Goal: Information Seeking & Learning: Learn about a topic

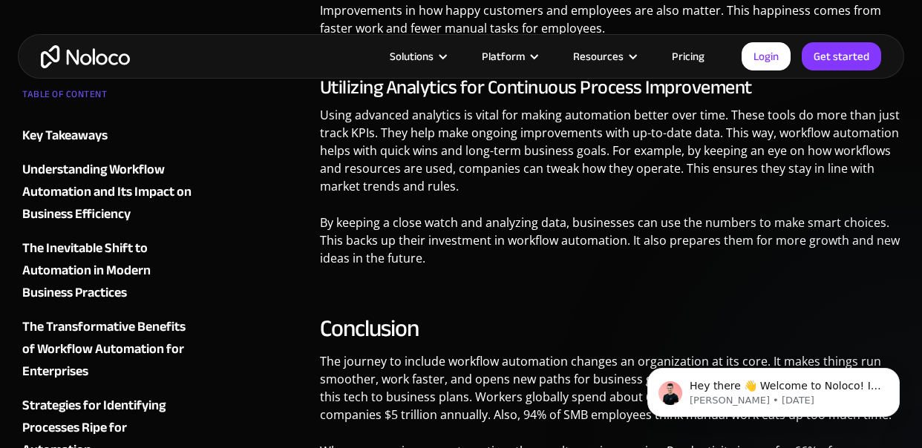
scroll to position [7549, 0]
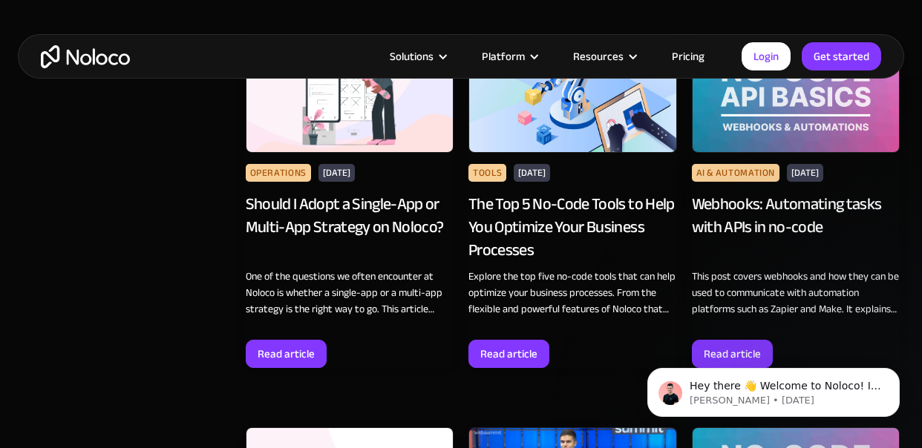
scroll to position [7818, 0]
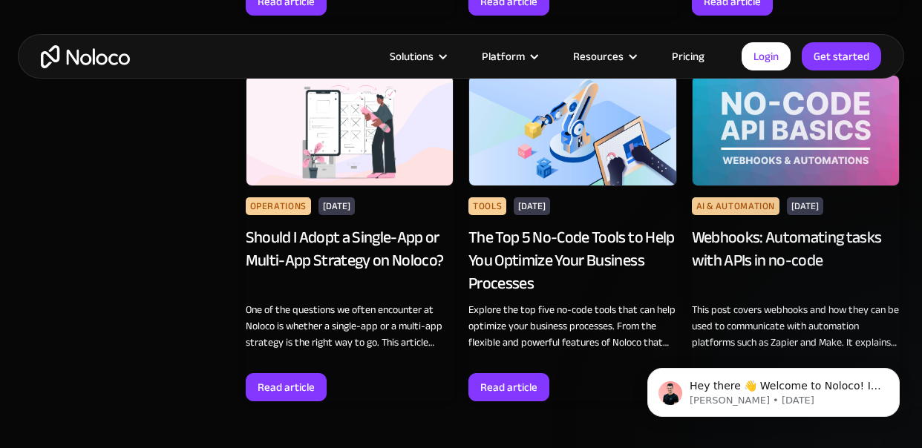
click at [518, 226] on div "The Top 5 No-Code Tools to Help You Optimize Your Business Processes" at bounding box center [572, 260] width 209 height 68
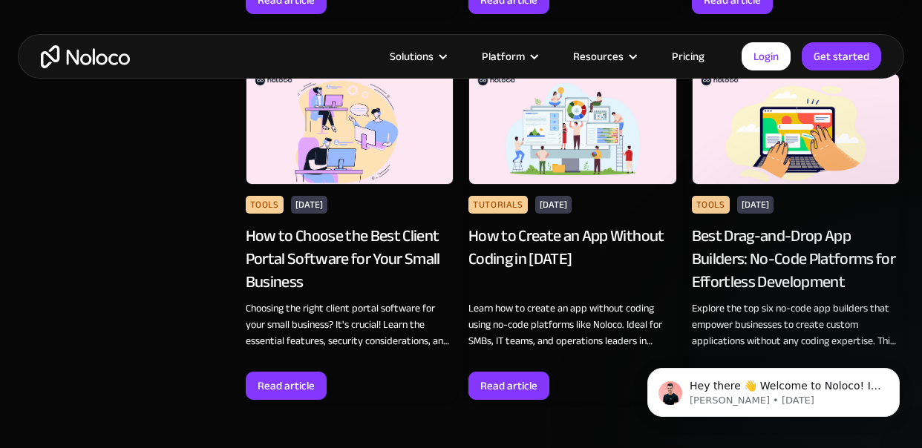
scroll to position [4655, 0]
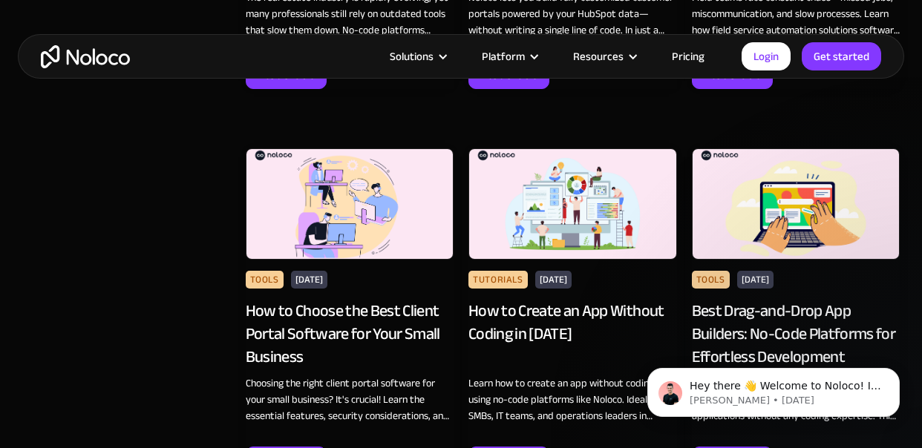
click at [503, 300] on div "How to Create an App Without Coding in 2025" at bounding box center [572, 334] width 209 height 68
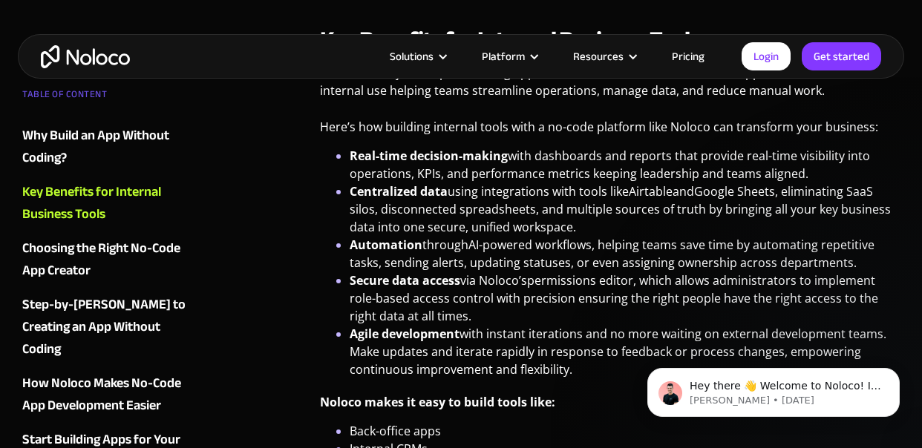
scroll to position [1629, 0]
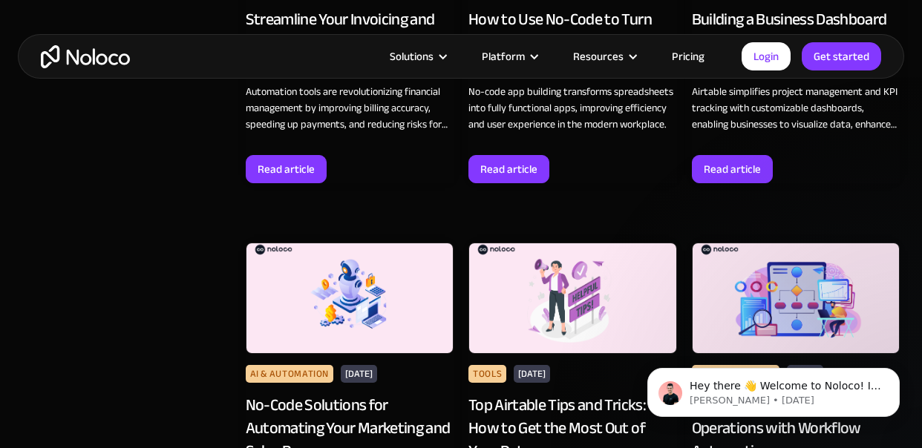
scroll to position [3058, 0]
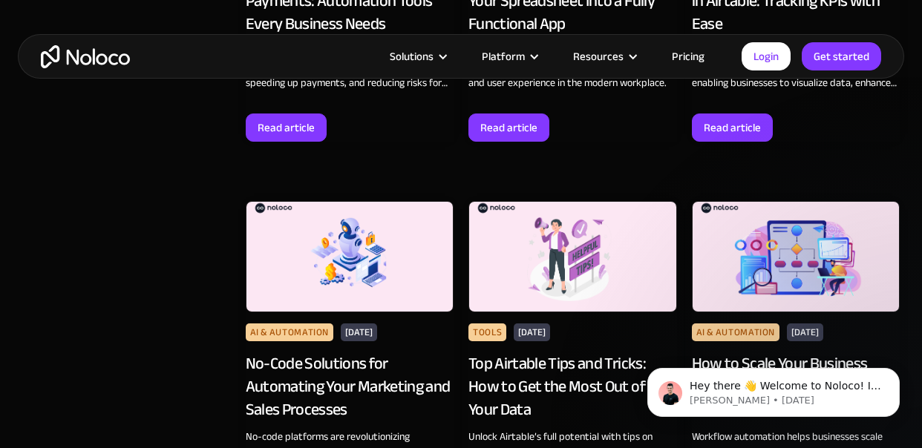
click at [784, 353] on div "How to Scale Your Business Operations with Workflow Automation" at bounding box center [796, 387] width 209 height 68
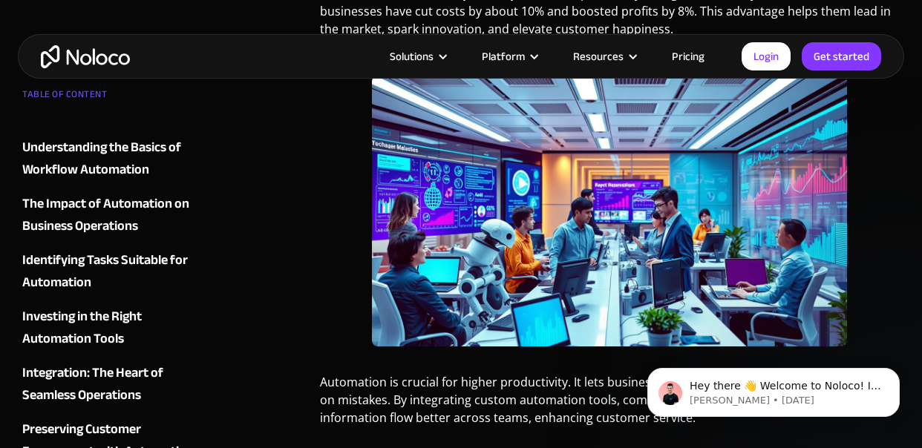
scroll to position [901, 0]
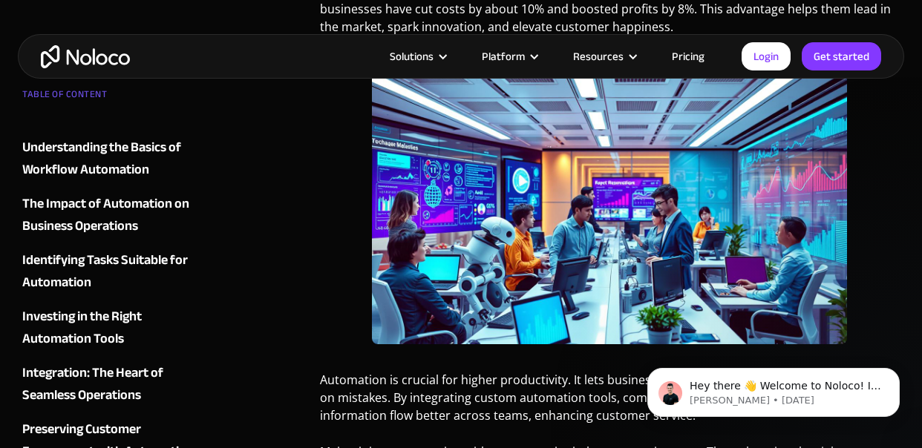
click at [124, 253] on div "Identifying Tasks Suitable for Automation" at bounding box center [108, 271] width 173 height 45
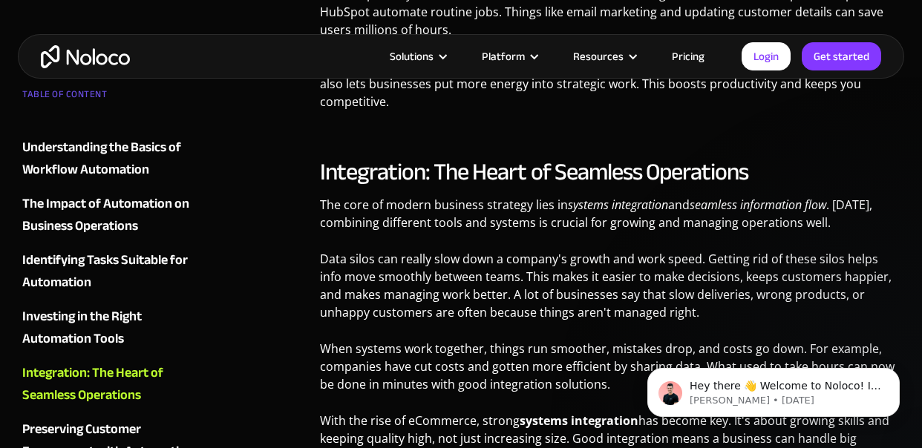
scroll to position [4002, 0]
